Goal: Transaction & Acquisition: Purchase product/service

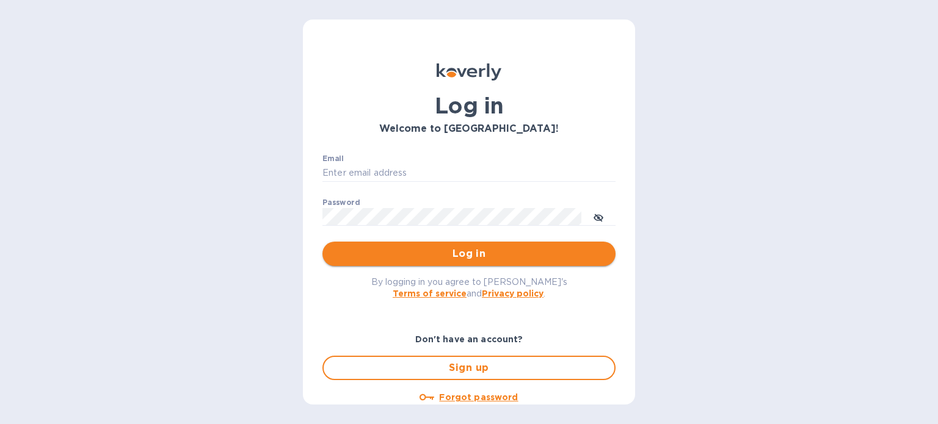
type input "[PERSON_NAME][EMAIL_ADDRESS][DOMAIN_NAME]"
click at [466, 251] on span "Log in" at bounding box center [468, 254] width 273 height 15
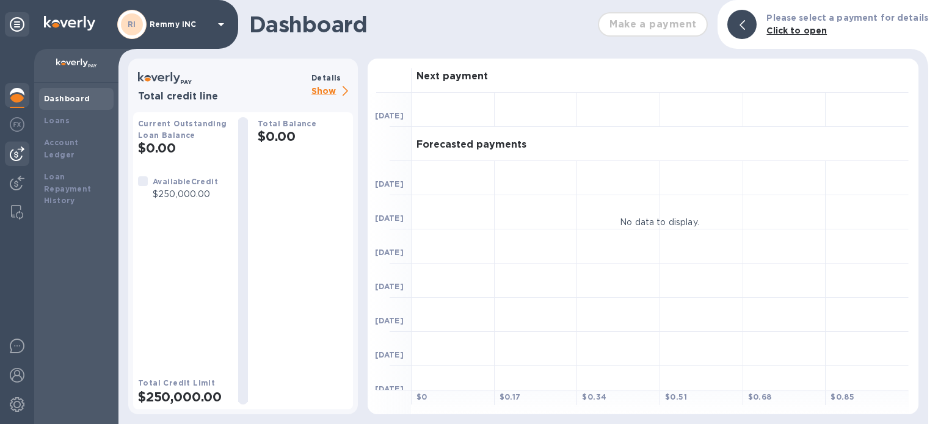
click at [18, 155] on img at bounding box center [17, 153] width 15 height 15
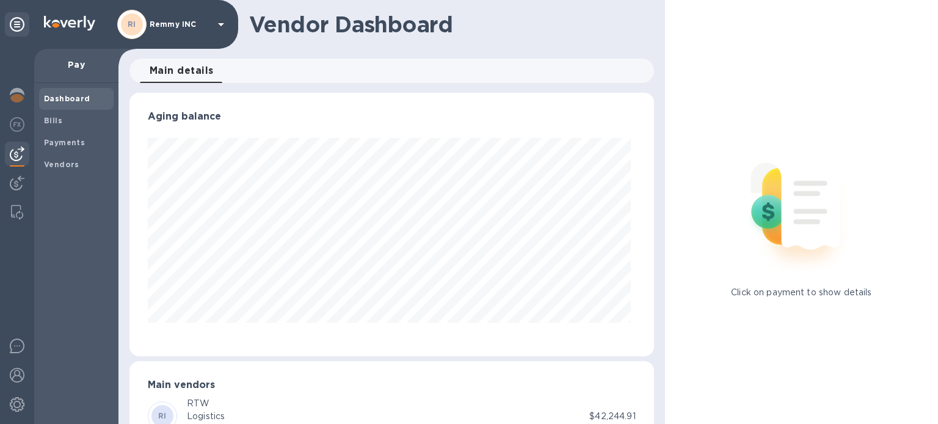
scroll to position [264, 519]
click at [52, 122] on b "Bills" at bounding box center [53, 120] width 18 height 9
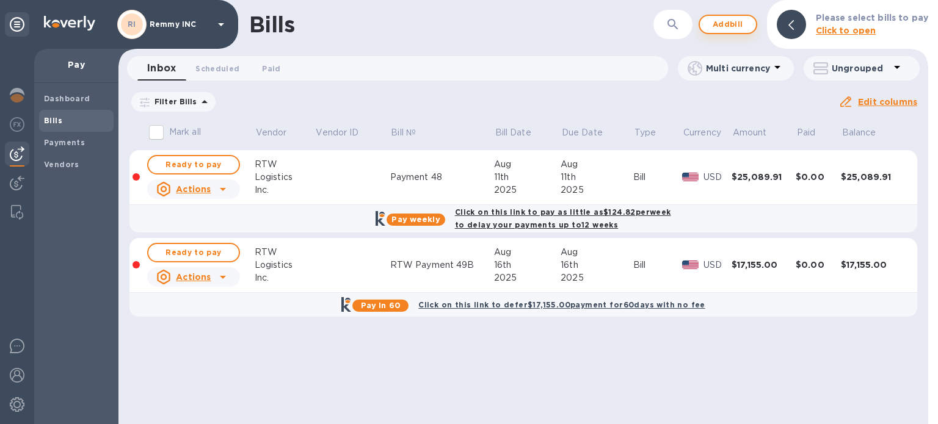
click at [726, 26] on span "Add bill" at bounding box center [727, 24] width 37 height 15
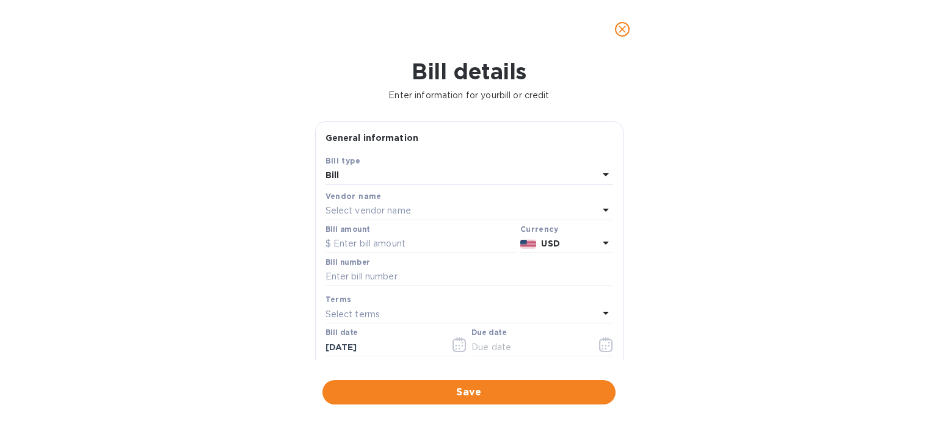
click at [440, 212] on div "Select vendor name" at bounding box center [461, 211] width 273 height 17
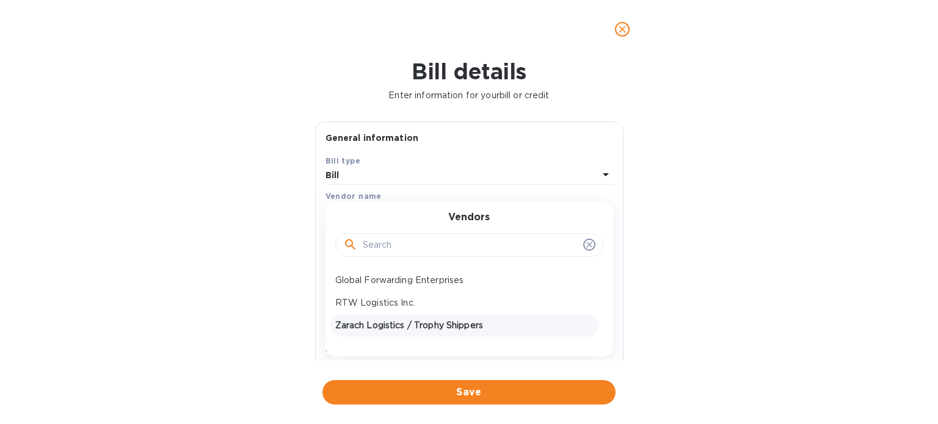
click at [405, 322] on p "Zarach Logistics / Trophy Shippers" at bounding box center [464, 325] width 258 height 13
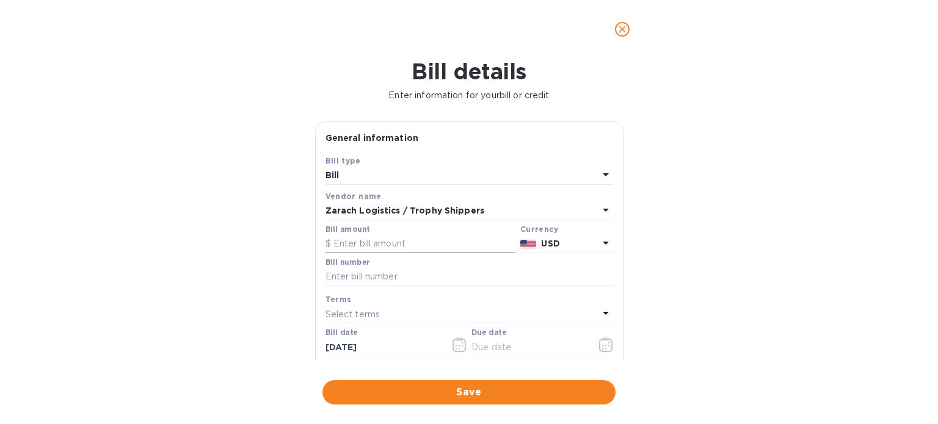
click at [412, 244] on input "text" at bounding box center [420, 244] width 190 height 18
paste input "10,834.04"
type input "10,834.04"
click at [432, 280] on input "text" at bounding box center [468, 277] width 287 height 18
paste input "S00049214/A"
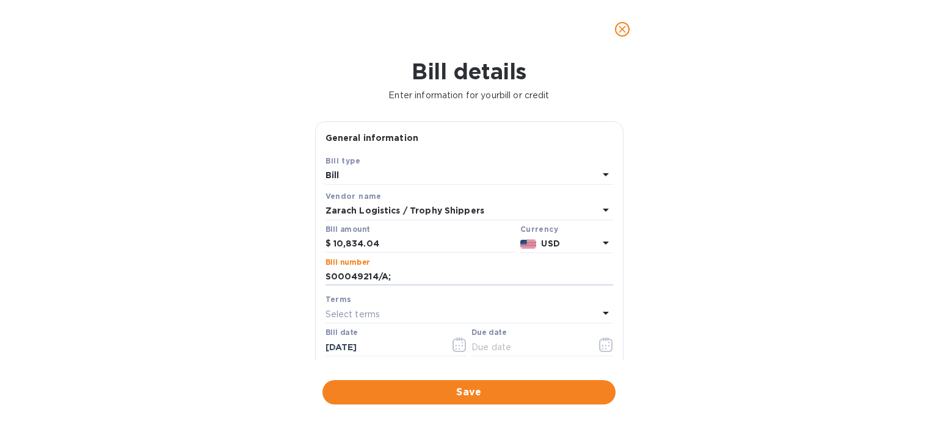
paste input "S00048732/C"
paste input "S00048727/A"
paste input "S00049214"
paste input "S00048732/B"
click at [559, 277] on input "S00049214/A; S00048732/C; S00048727/A; S00049214; S00048732/B;" at bounding box center [468, 277] width 287 height 18
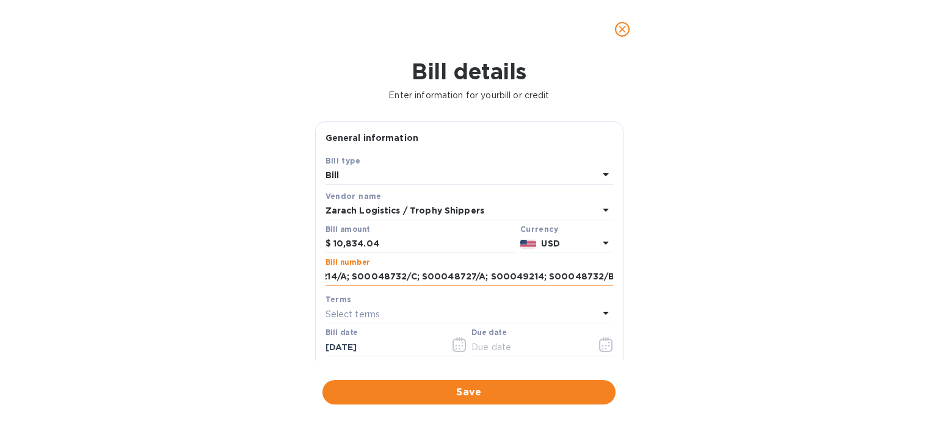
paste input "S00048122/A"
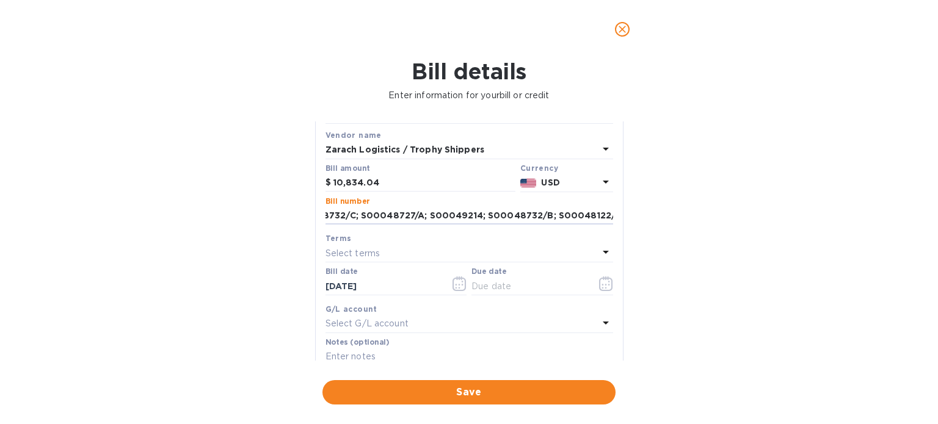
type input "S00049214/A; S00048732/C; S00048727/A; S00049214; S00048732/B; S00048122/A"
click at [397, 257] on div "Select terms" at bounding box center [461, 253] width 273 height 17
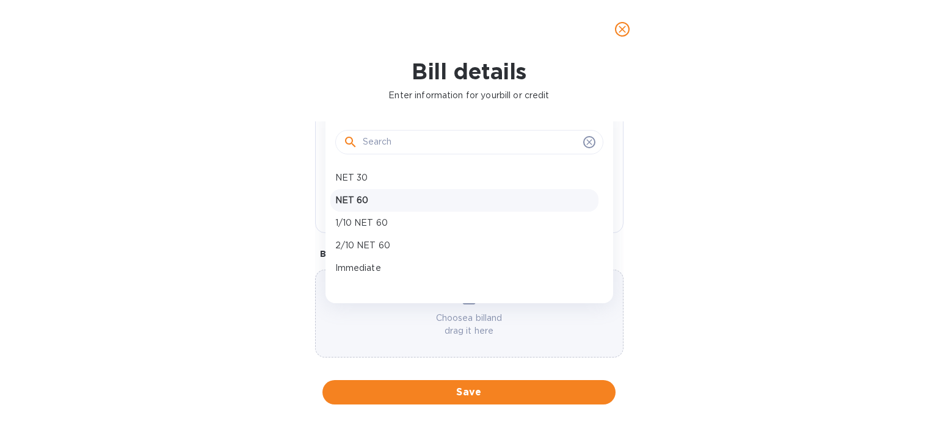
scroll to position [219, 0]
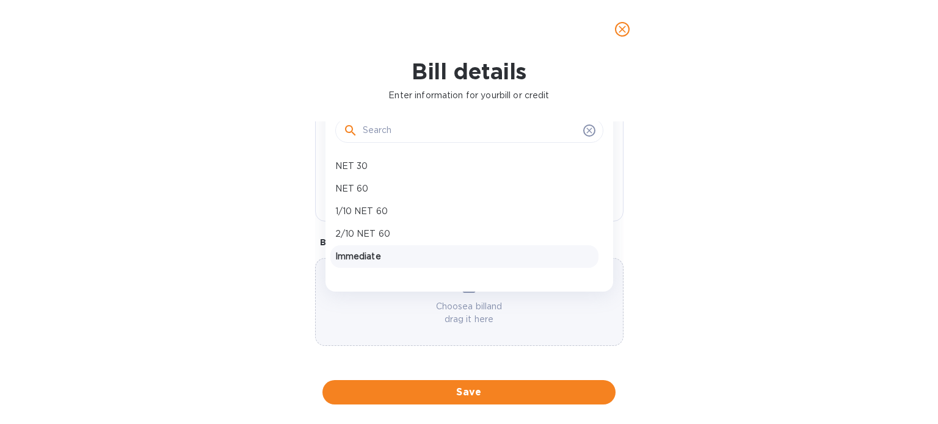
click at [383, 258] on p "Immediate" at bounding box center [464, 256] width 258 height 13
type input "10/09/2025"
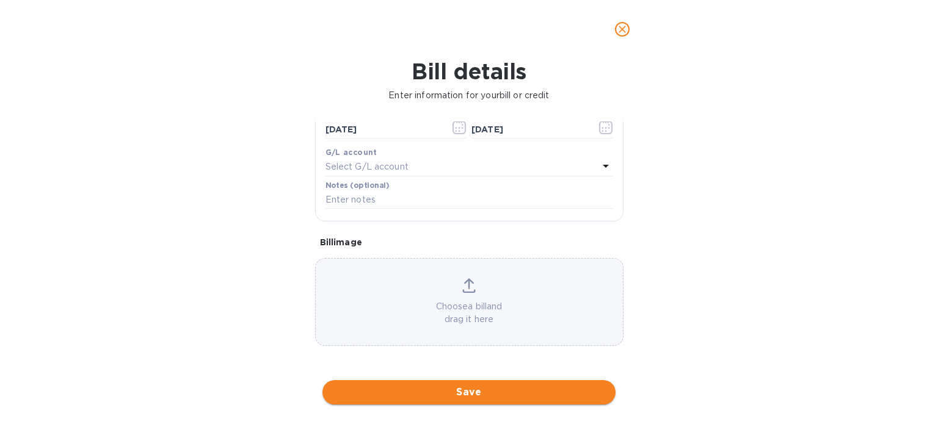
click at [474, 388] on span "Save" at bounding box center [468, 392] width 273 height 15
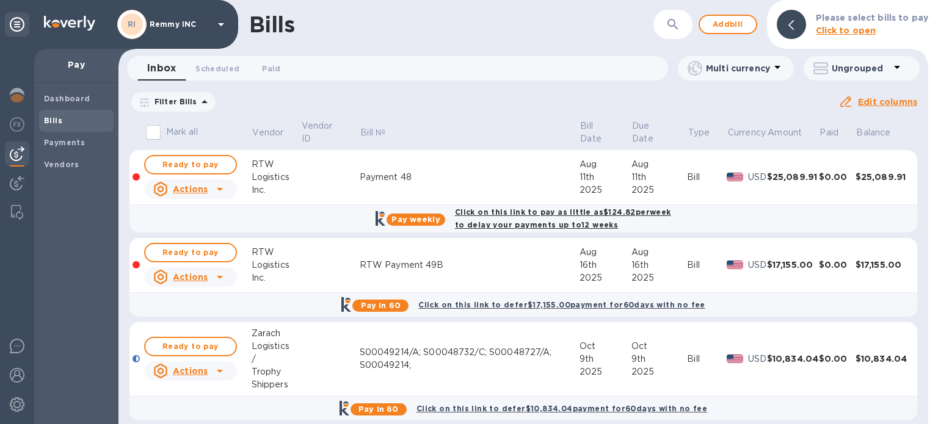
scroll to position [12, 0]
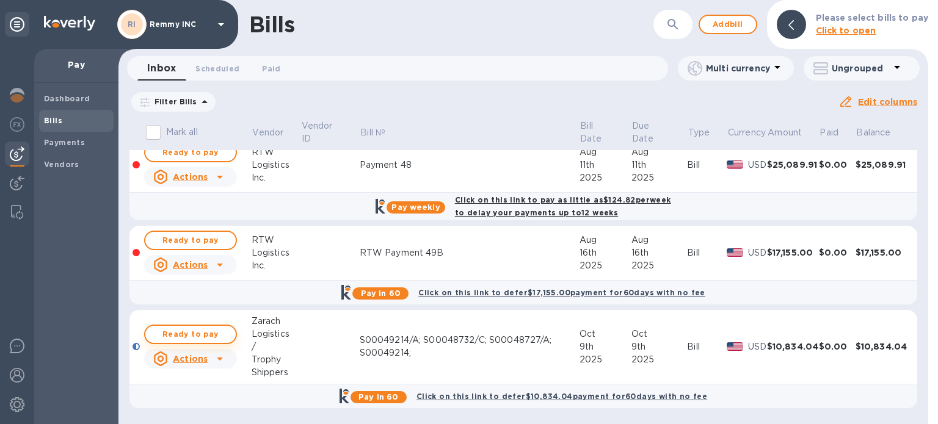
click at [210, 340] on span "Ready to pay" at bounding box center [190, 334] width 71 height 15
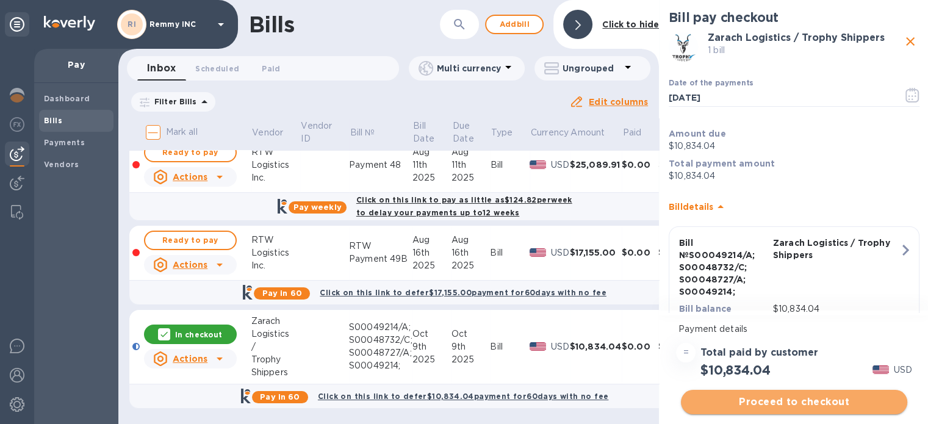
click at [826, 399] on span "Proceed to checkout" at bounding box center [794, 402] width 207 height 15
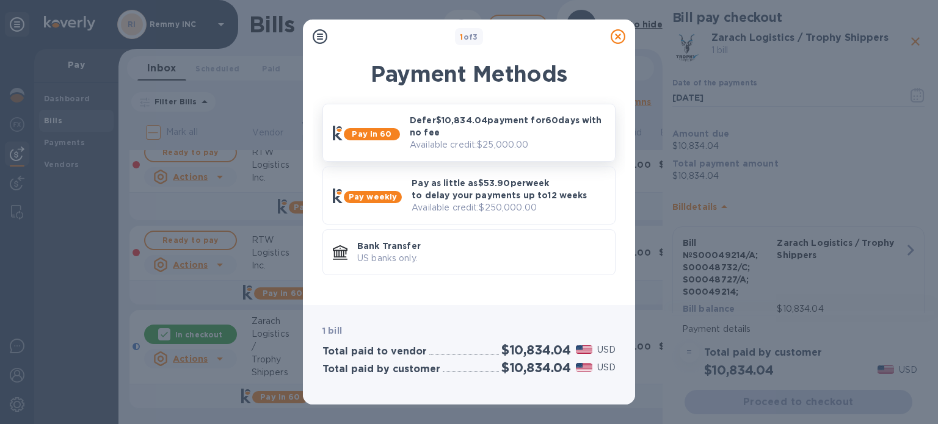
click at [472, 125] on p "Defer $10,834.04 payment for 60 days with no fee" at bounding box center [507, 126] width 195 height 24
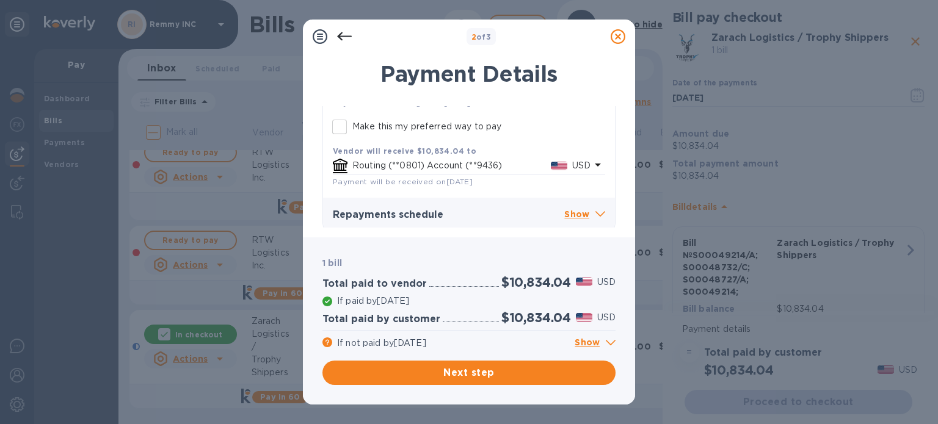
scroll to position [249, 0]
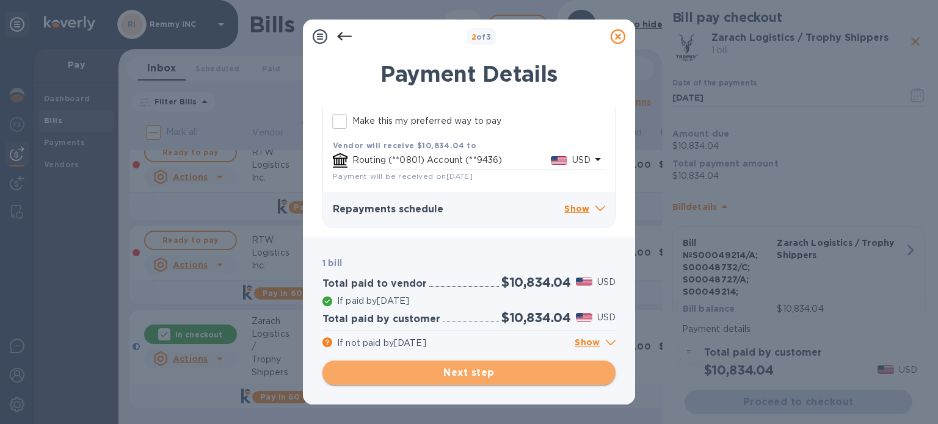
click at [465, 376] on span "Next step" at bounding box center [468, 373] width 273 height 15
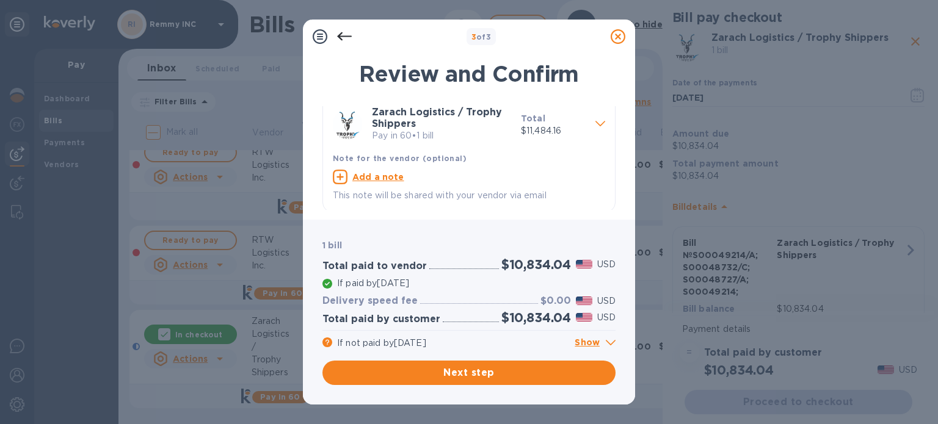
scroll to position [12, 0]
click at [590, 125] on div at bounding box center [600, 122] width 20 height 21
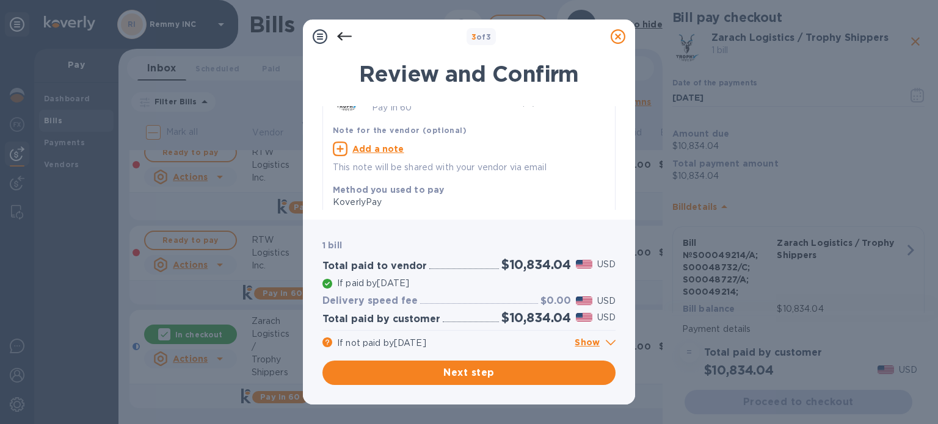
scroll to position [0, 0]
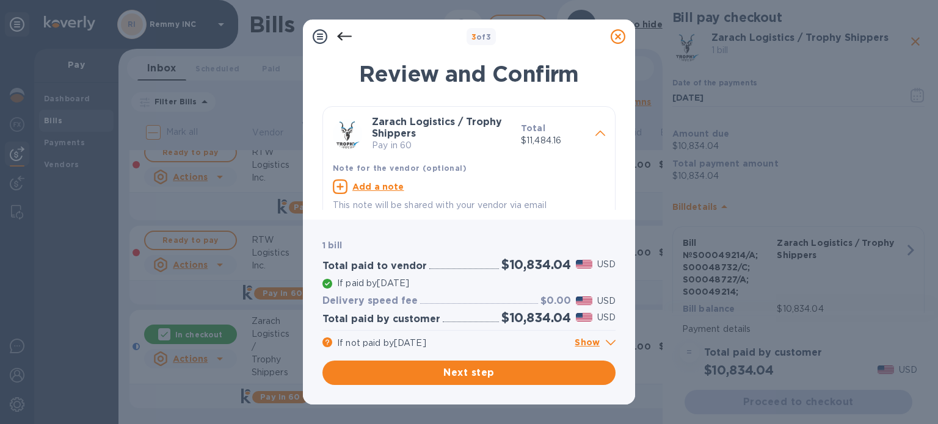
click at [604, 339] on p "Show" at bounding box center [594, 343] width 41 height 15
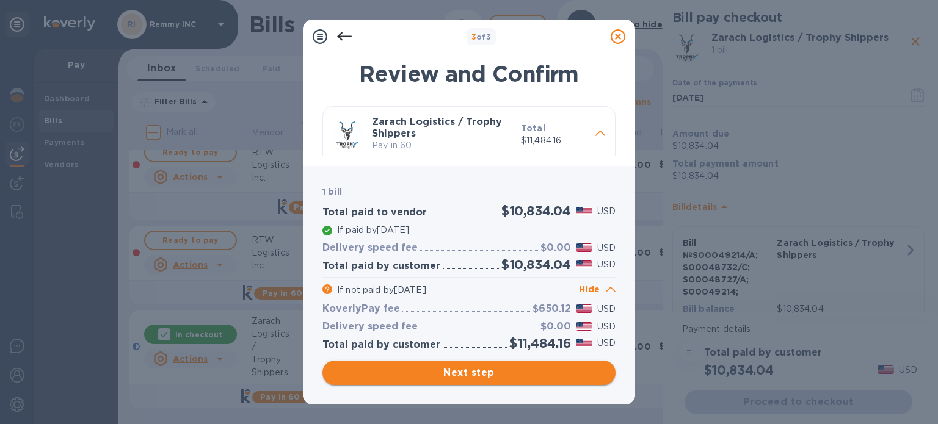
click at [471, 368] on span "Next step" at bounding box center [468, 373] width 273 height 15
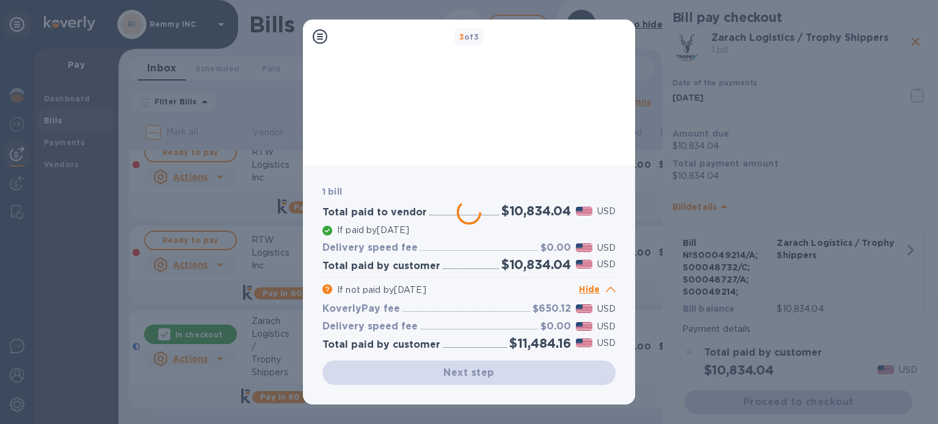
click at [327, 214] on div at bounding box center [468, 214] width 293 height 0
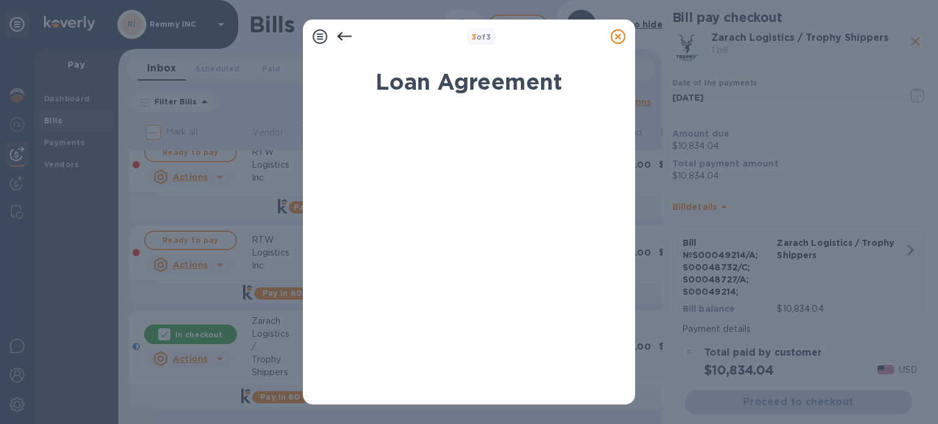
scroll to position [258, 0]
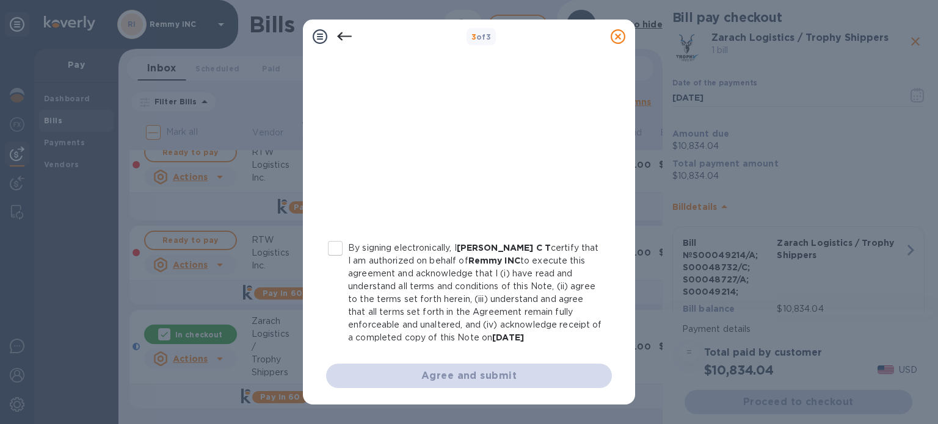
click at [339, 247] on input "By signing electronically, I Harish Kumar C T certify that I am authorized on b…" at bounding box center [335, 249] width 26 height 26
checkbox input "true"
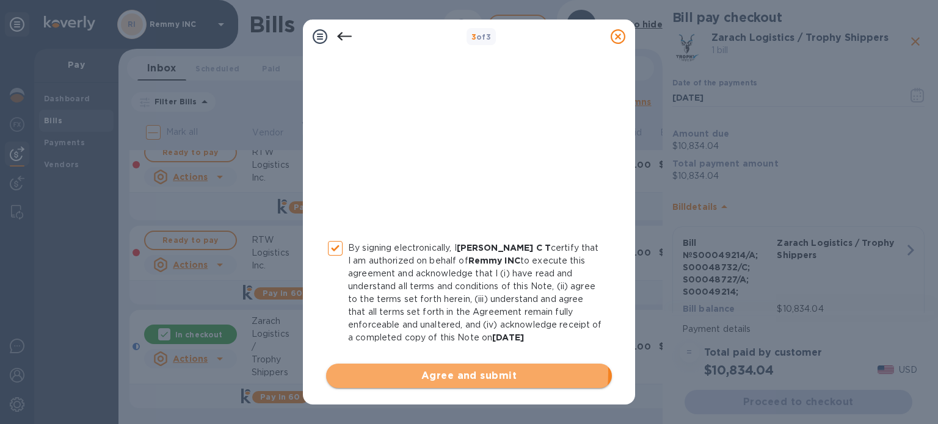
click at [462, 372] on span "Agree and submit" at bounding box center [469, 376] width 266 height 15
